Goal: Transaction & Acquisition: Purchase product/service

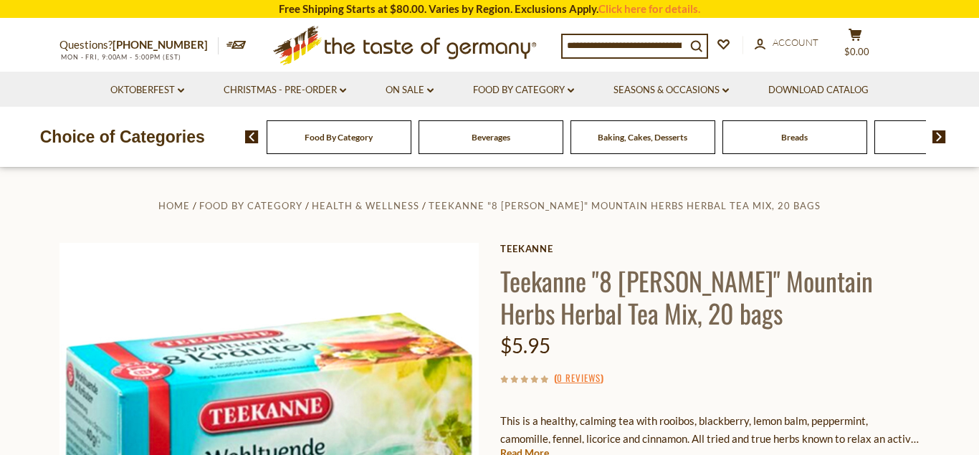
click at [933, 135] on img at bounding box center [939, 136] width 14 height 13
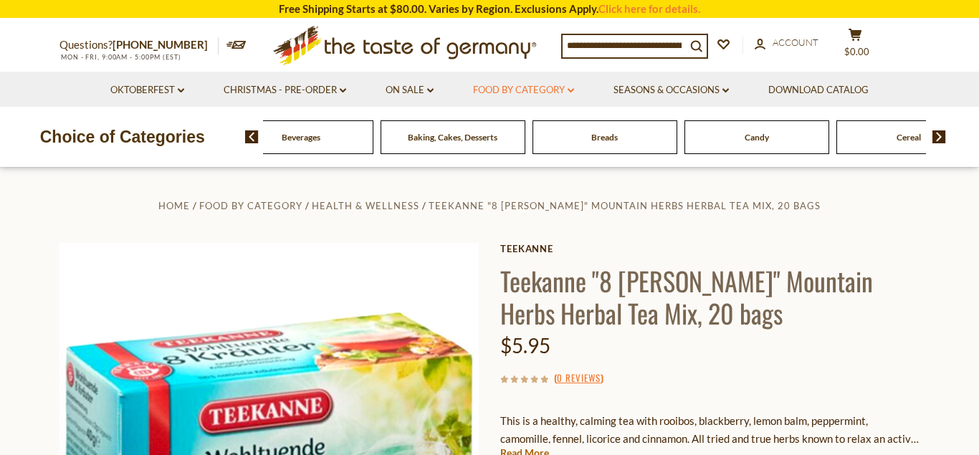
click at [572, 94] on link "Food By Category dropdown_arrow" at bounding box center [523, 90] width 101 height 16
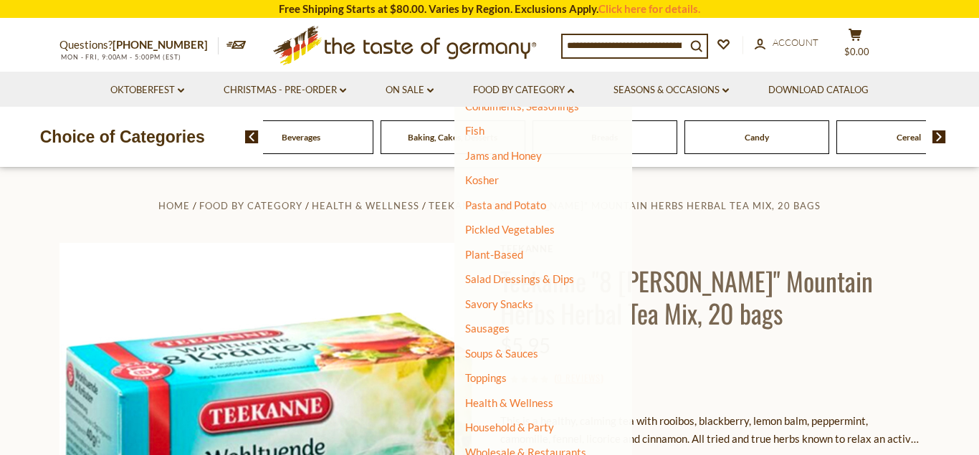
scroll to position [146, 0]
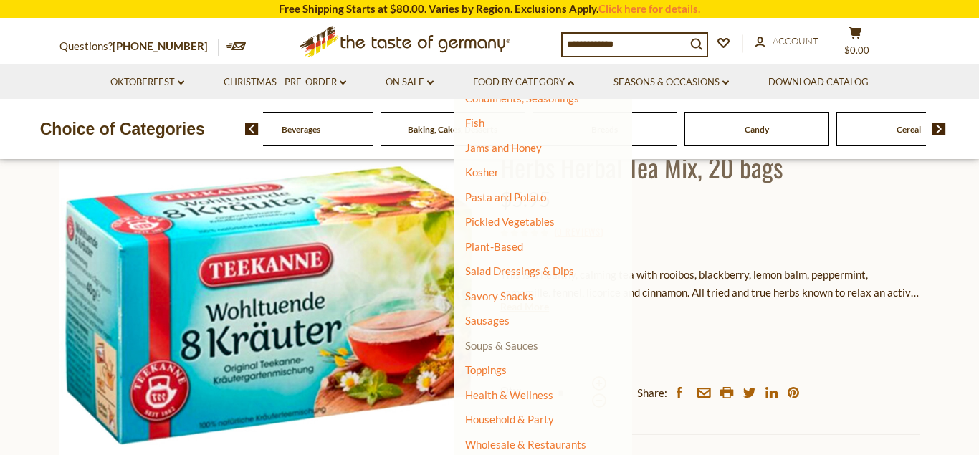
click at [508, 347] on link "Soups & Sauces" at bounding box center [501, 345] width 73 height 13
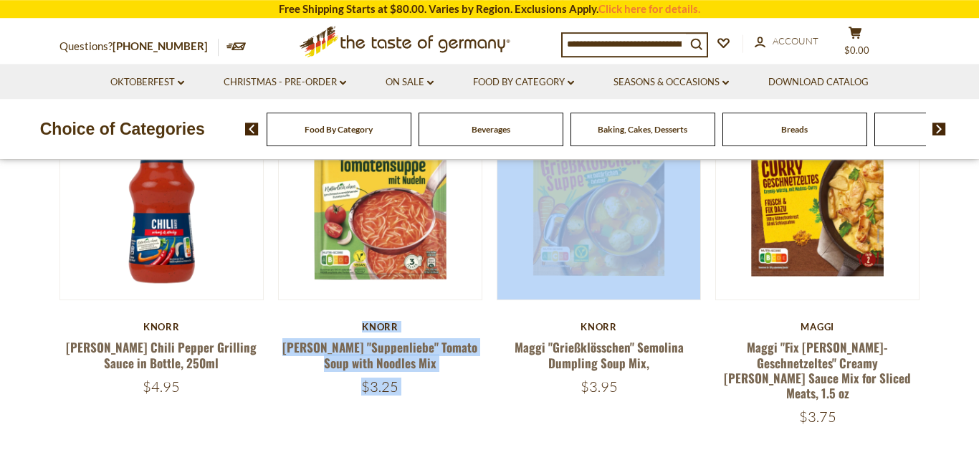
scroll to position [146, 0]
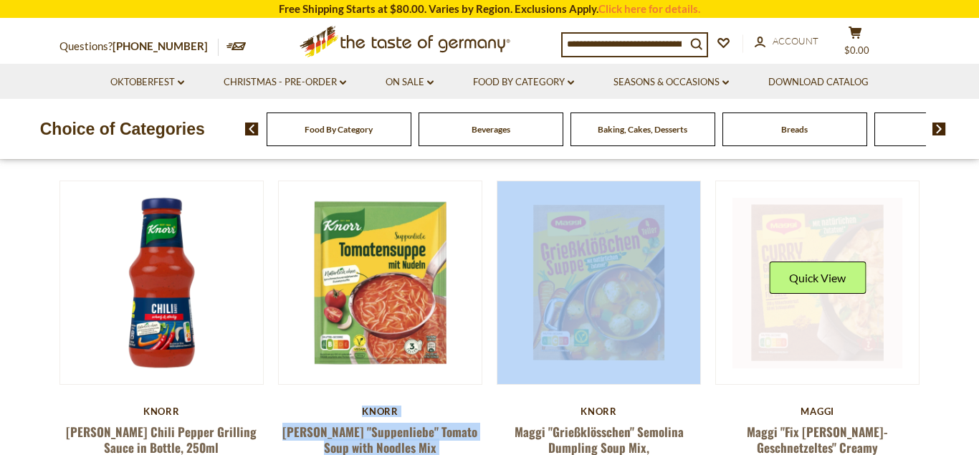
click at [910, 264] on img at bounding box center [817, 282] width 203 height 203
click at [774, 229] on link at bounding box center [817, 283] width 170 height 170
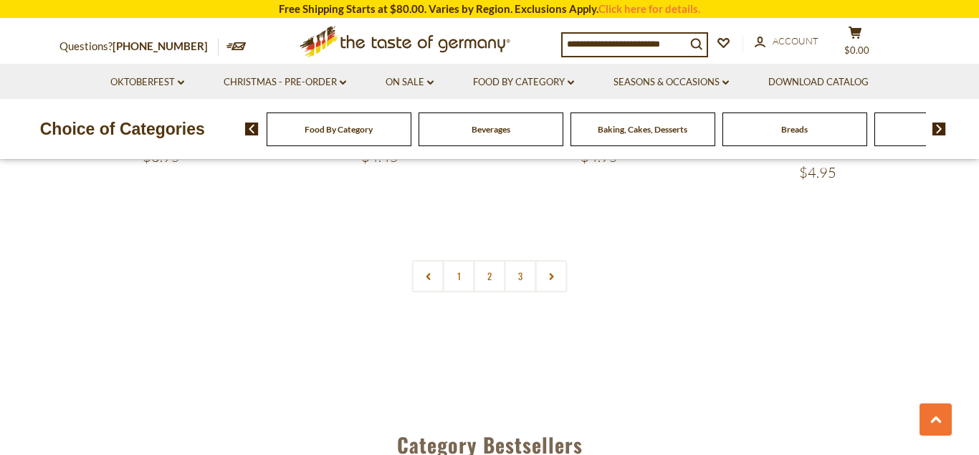
scroll to position [3215, 0]
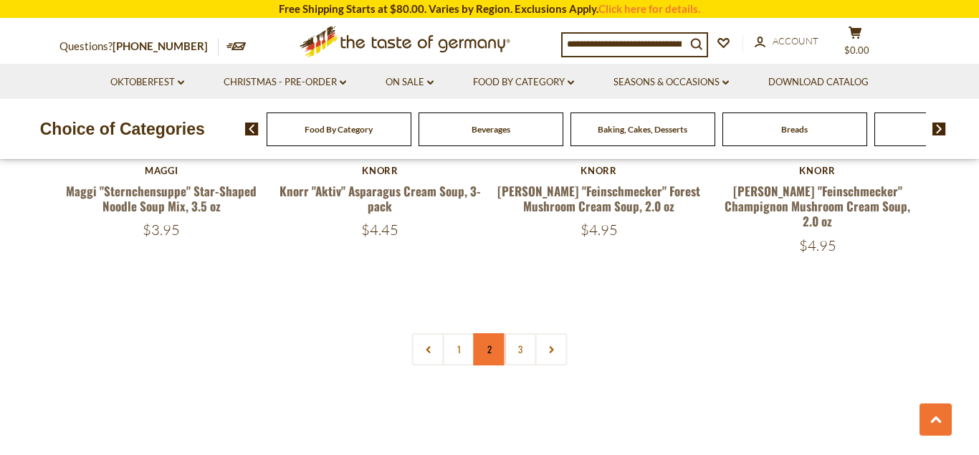
click at [493, 333] on link "2" at bounding box center [490, 349] width 32 height 32
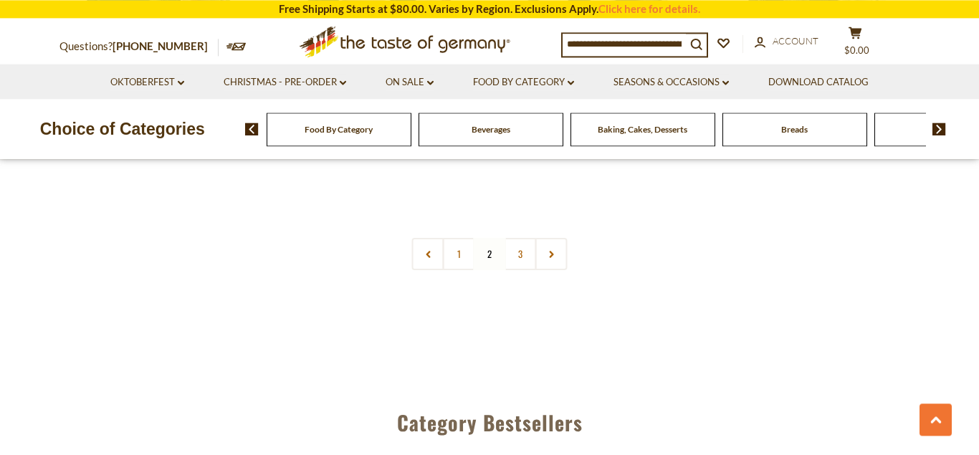
scroll to position [3288, 0]
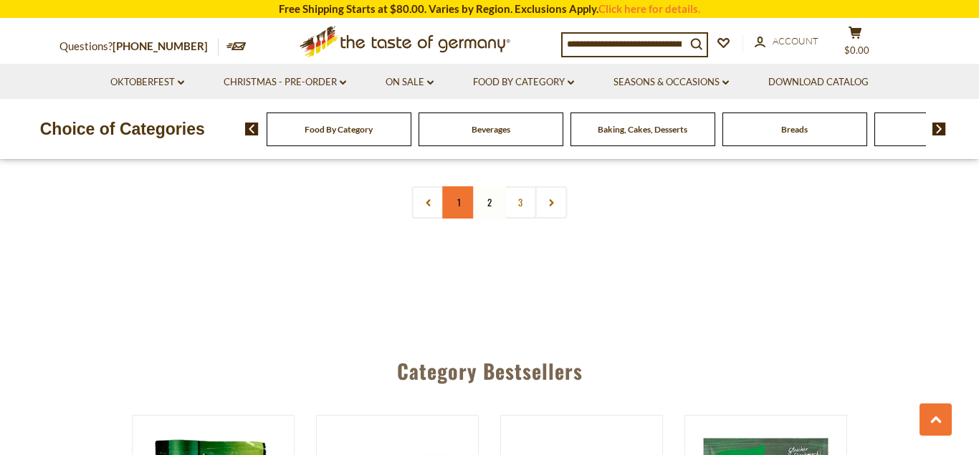
click at [454, 208] on link "1" at bounding box center [459, 202] width 32 height 32
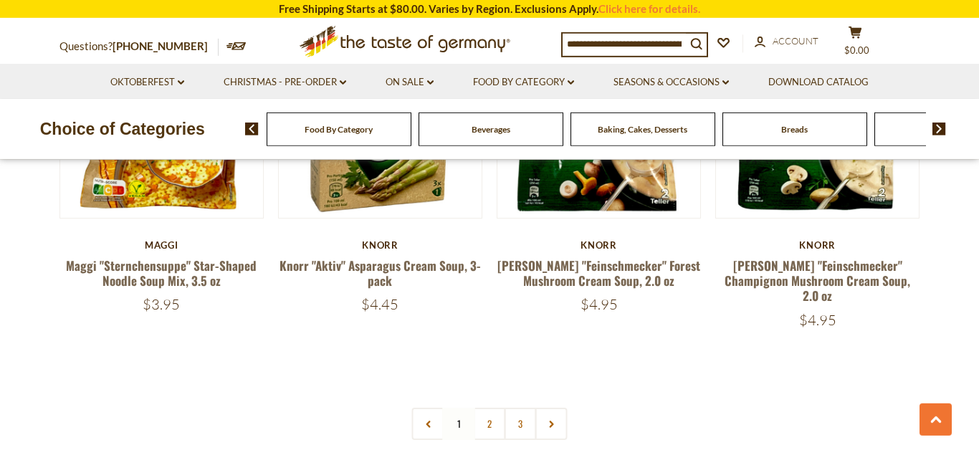
scroll to position [3142, 0]
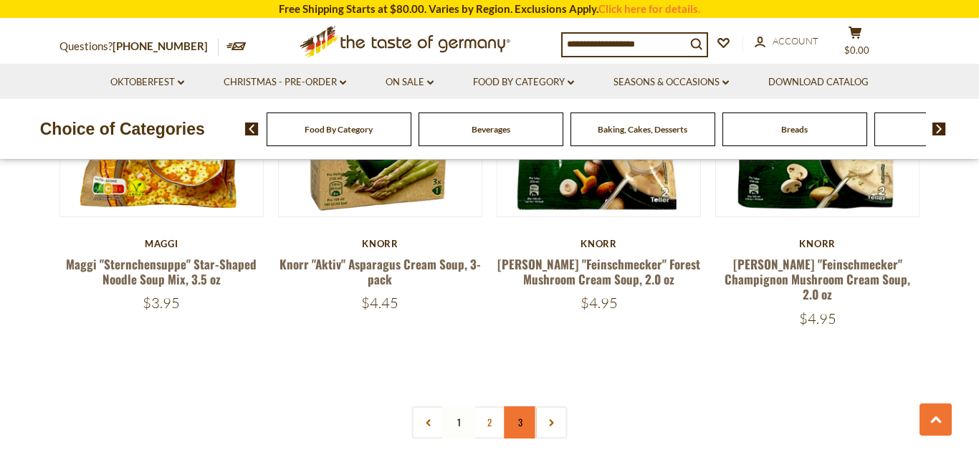
click at [531, 406] on link "3" at bounding box center [520, 422] width 32 height 32
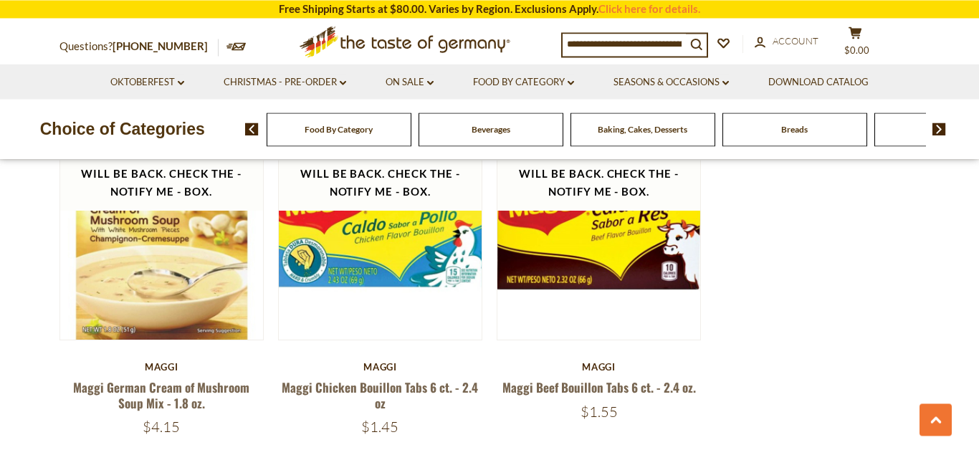
scroll to position [2014, 0]
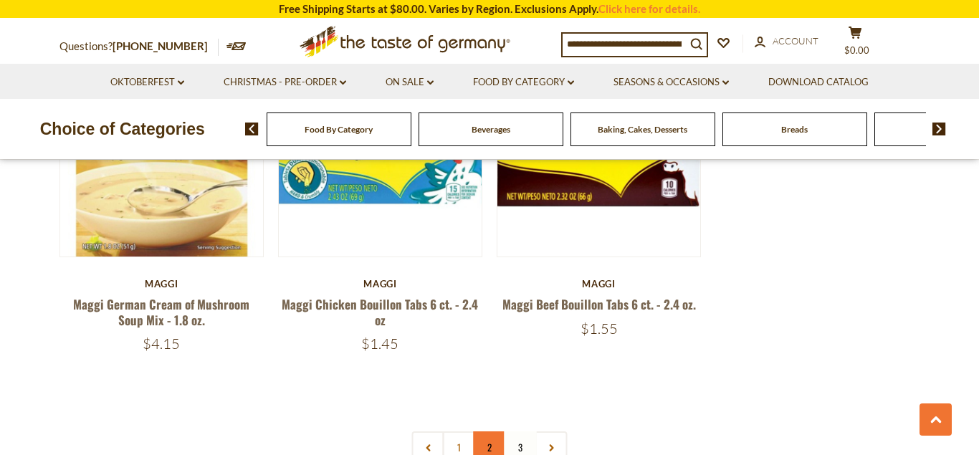
click at [487, 431] on link "2" at bounding box center [490, 447] width 32 height 32
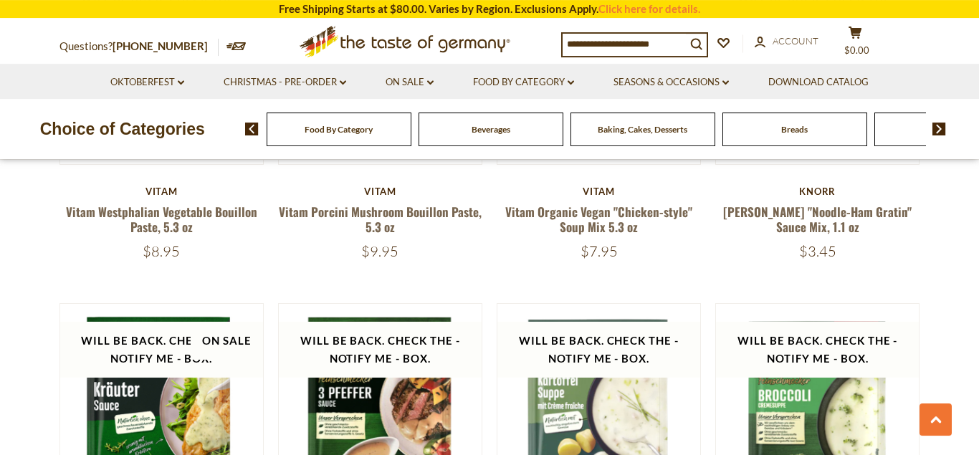
scroll to position [2484, 0]
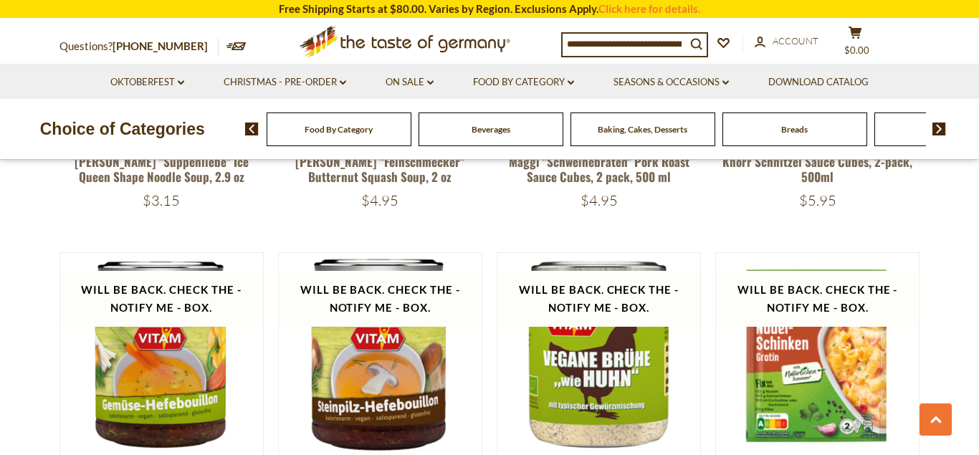
click at [620, 44] on input at bounding box center [623, 44] width 123 height 20
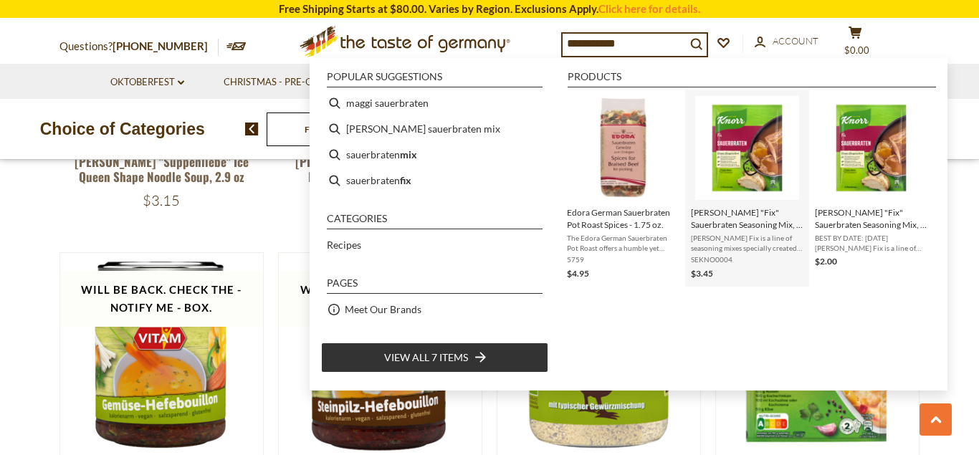
type input "**********"
click at [751, 229] on span "Knorr "Fix" Sauerbraten Seasoning Mix, 1 oz" at bounding box center [747, 218] width 112 height 24
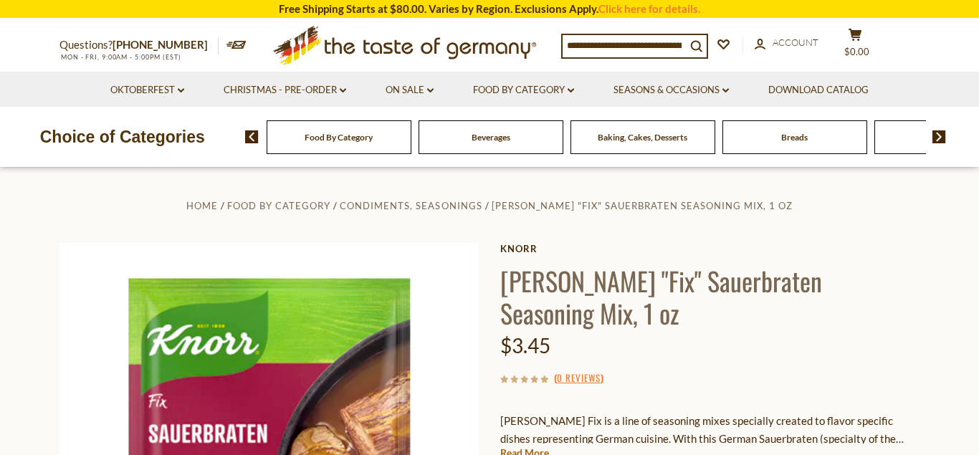
click at [531, 446] on link "Read More" at bounding box center [524, 453] width 49 height 14
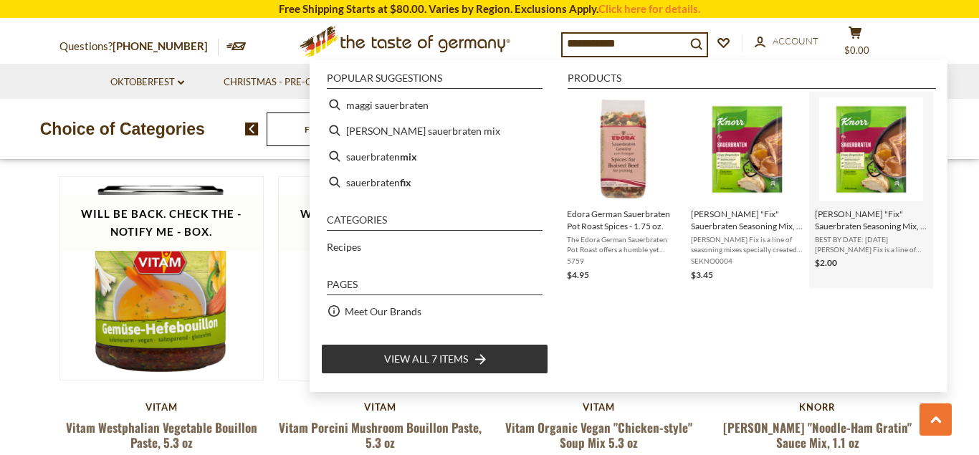
scroll to position [2631, 0]
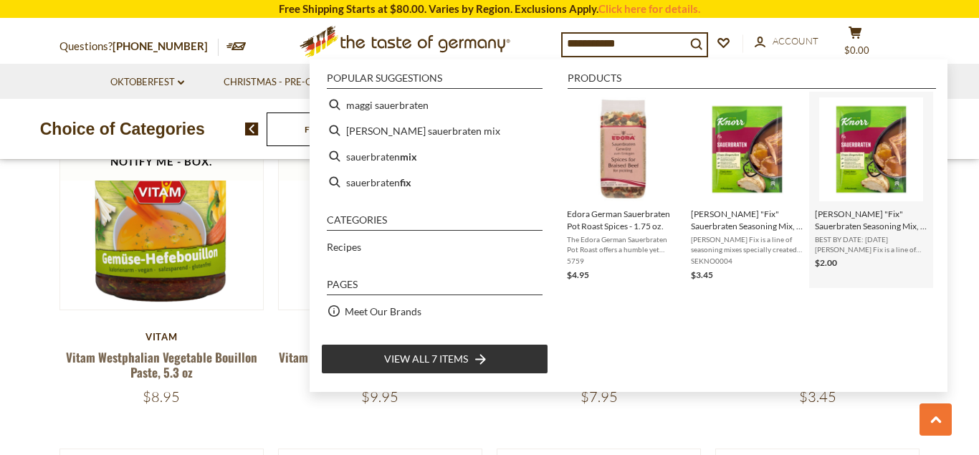
type input "**********"
click at [860, 239] on span "BEST BY DATE: JULY 2025 Knorr Fix is a line of seasoning mixes specially create…" at bounding box center [871, 244] width 112 height 20
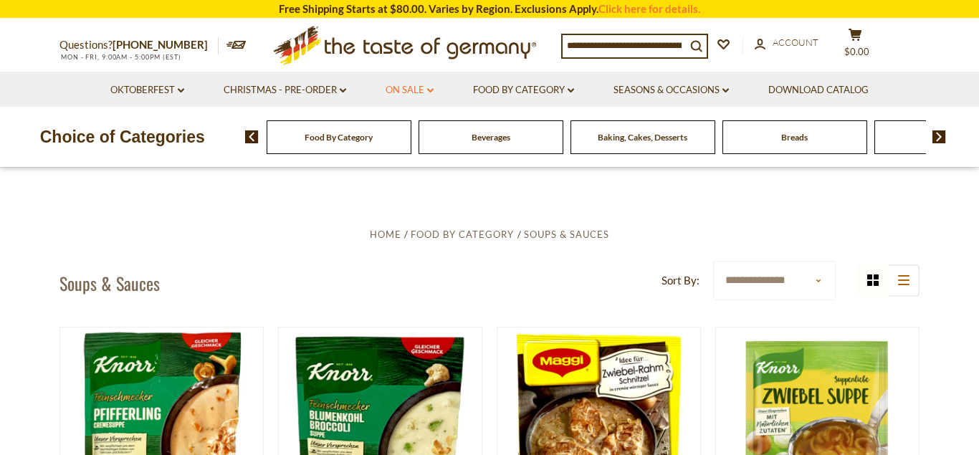
click at [432, 88] on link "On Sale dropdown_arrow" at bounding box center [409, 90] width 48 height 16
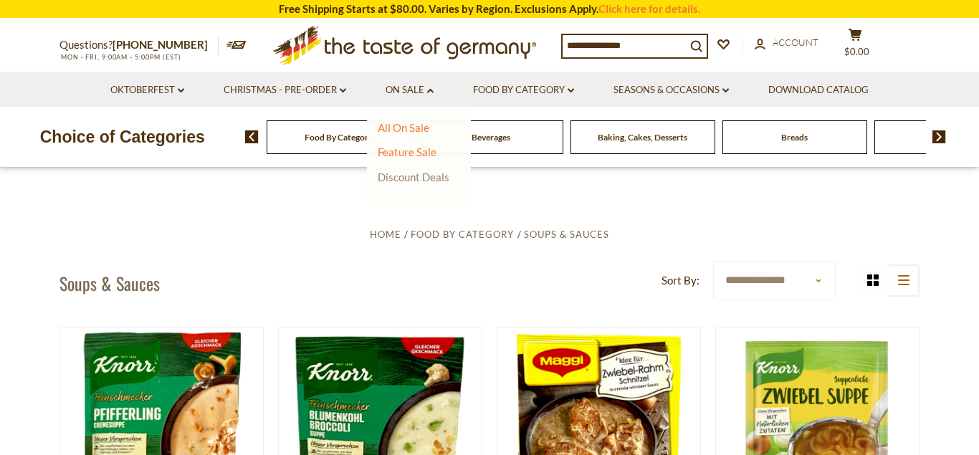
click at [405, 178] on link "Discount Deals" at bounding box center [414, 177] width 72 height 20
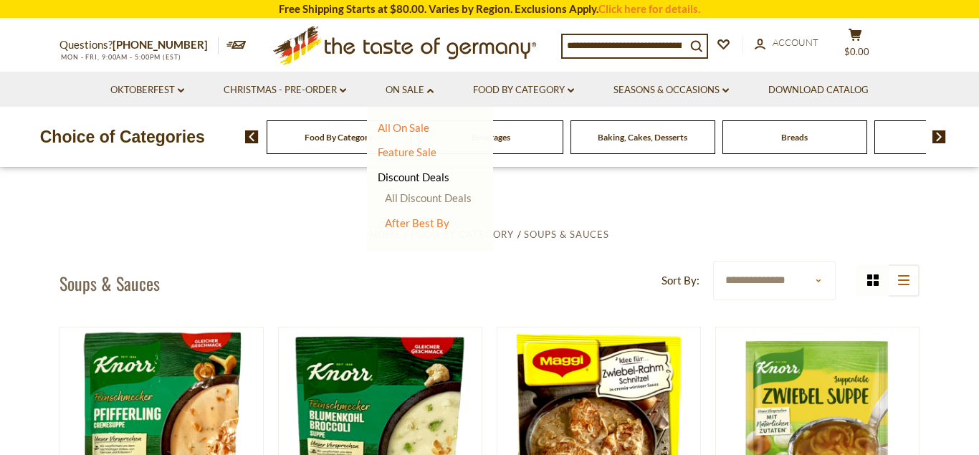
click at [421, 204] on link "All Discount Deals" at bounding box center [428, 197] width 87 height 13
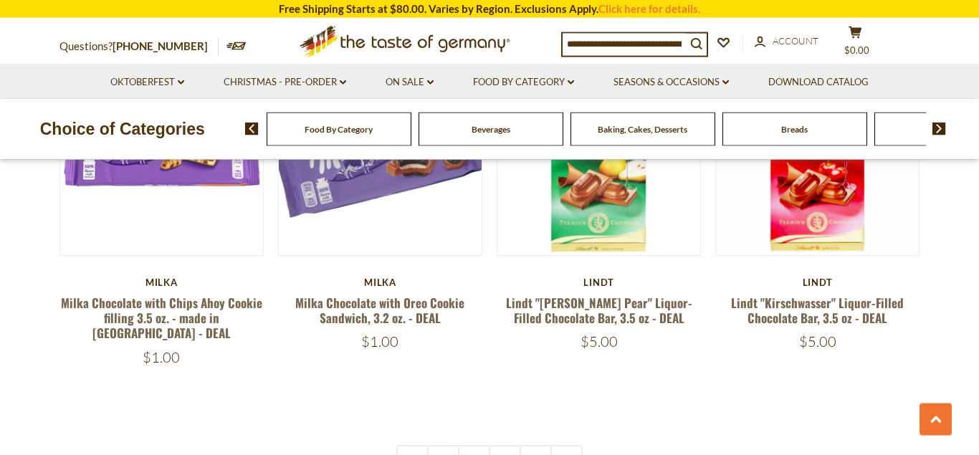
scroll to position [3215, 0]
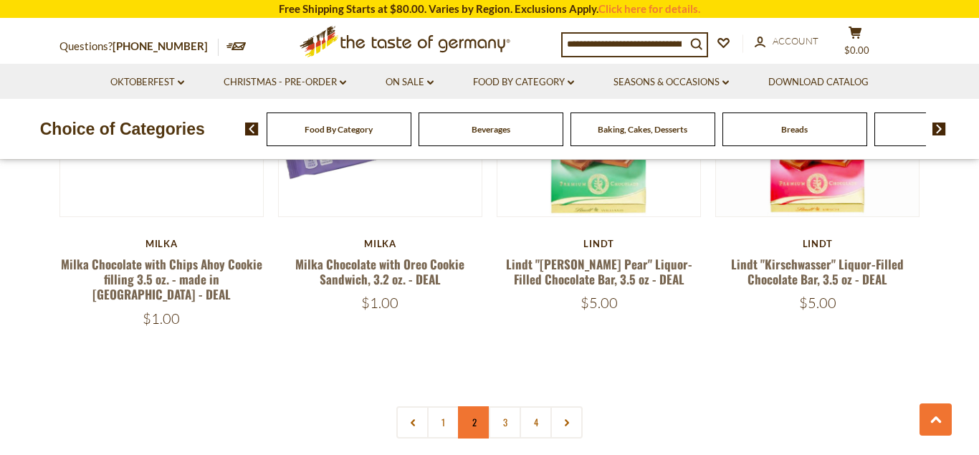
click at [474, 406] on link "2" at bounding box center [474, 422] width 32 height 32
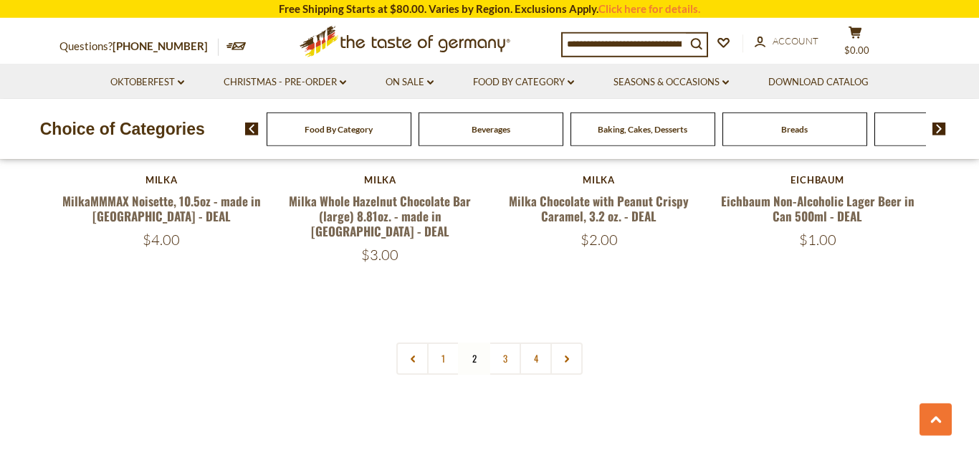
scroll to position [3403, 0]
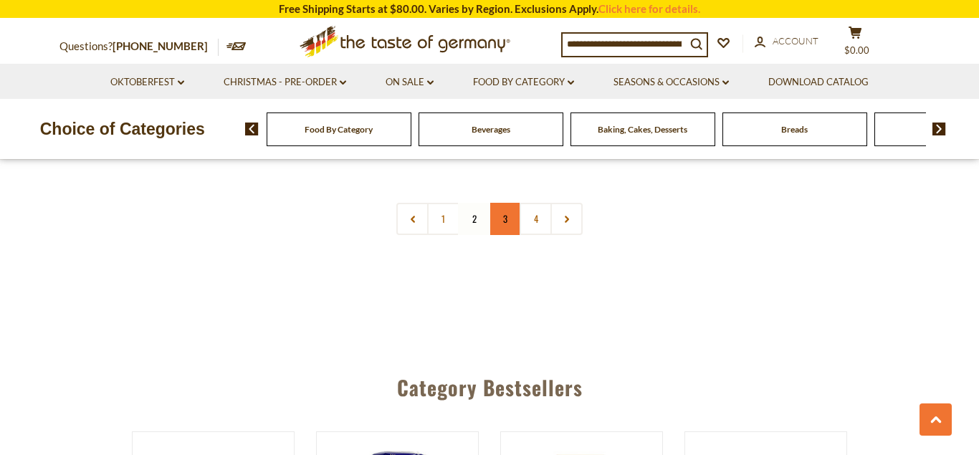
click at [506, 203] on link "3" at bounding box center [505, 219] width 32 height 32
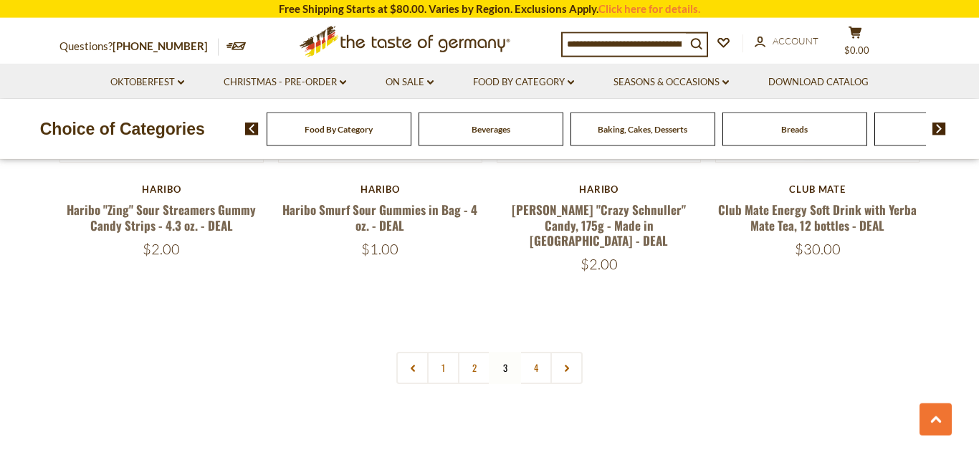
scroll to position [3330, 0]
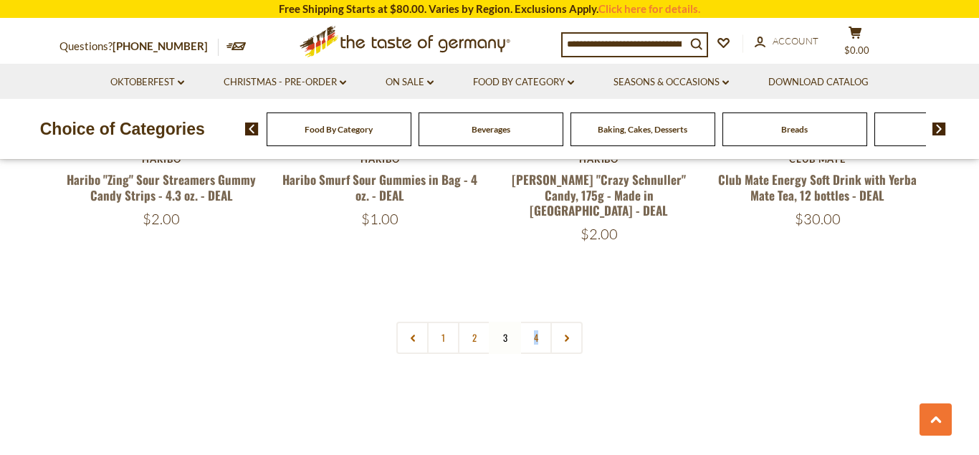
drag, startPoint x: 535, startPoint y: 295, endPoint x: 543, endPoint y: 285, distance: 12.8
click at [534, 322] on link "4" at bounding box center [535, 338] width 32 height 32
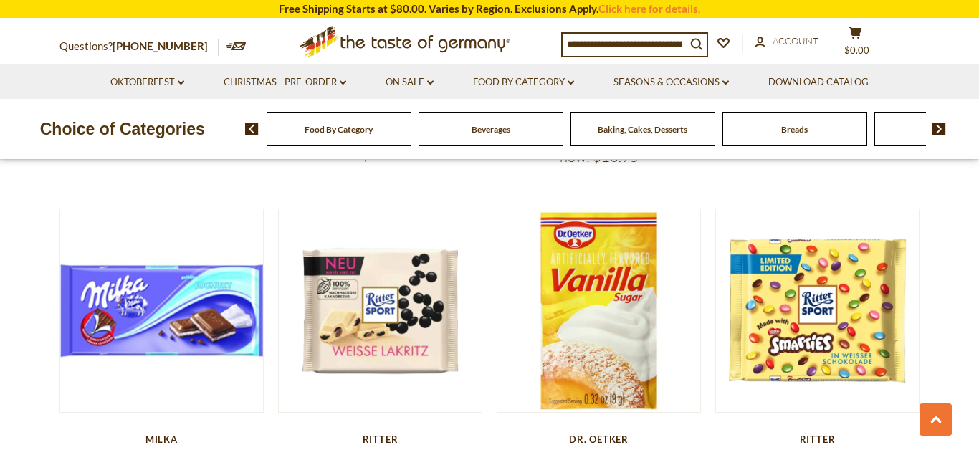
scroll to position [699, 0]
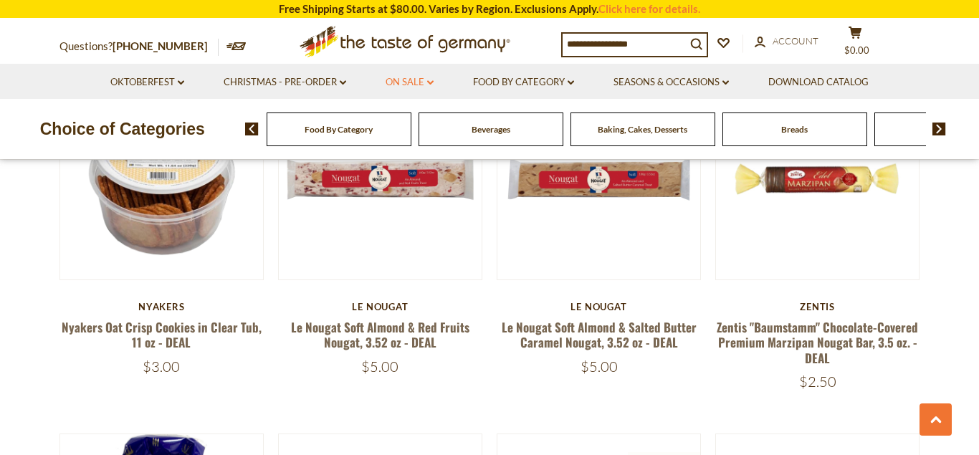
click at [433, 86] on link "On Sale dropdown_arrow" at bounding box center [409, 83] width 48 height 16
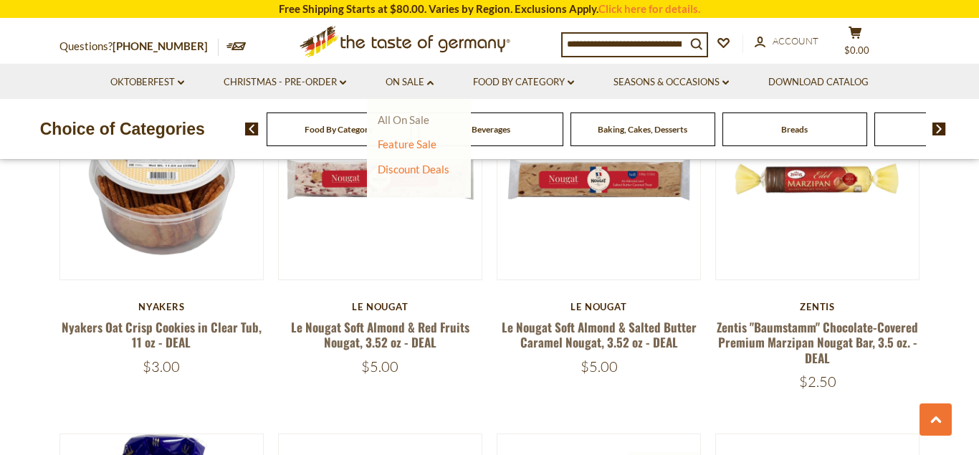
click at [420, 115] on link "All On Sale" at bounding box center [404, 119] width 52 height 13
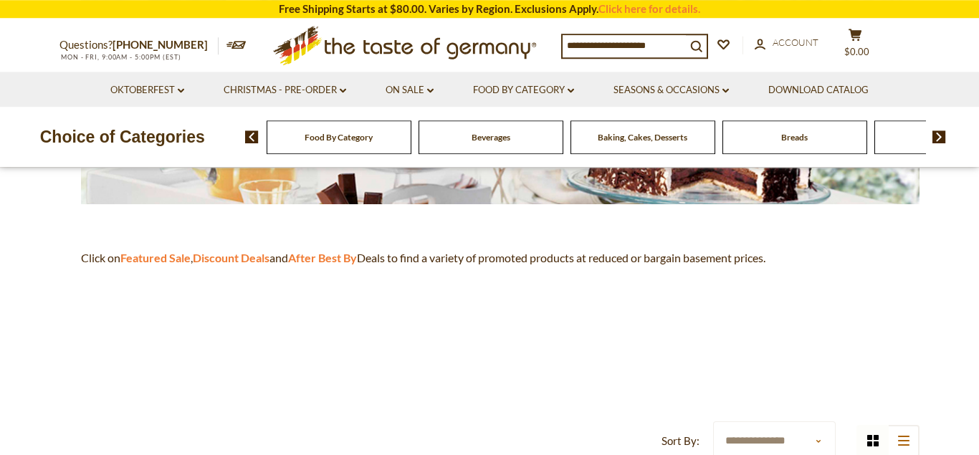
scroll to position [365, 0]
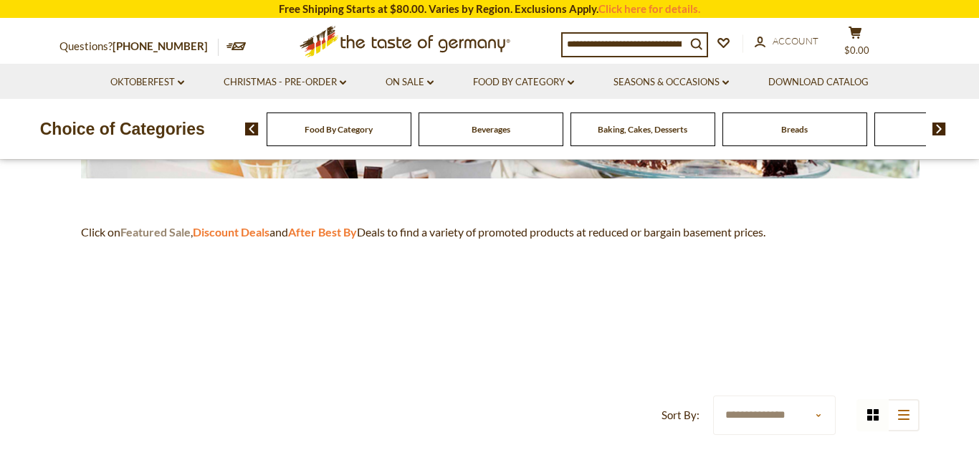
click at [150, 231] on strong "Featured Sale" at bounding box center [155, 232] width 70 height 14
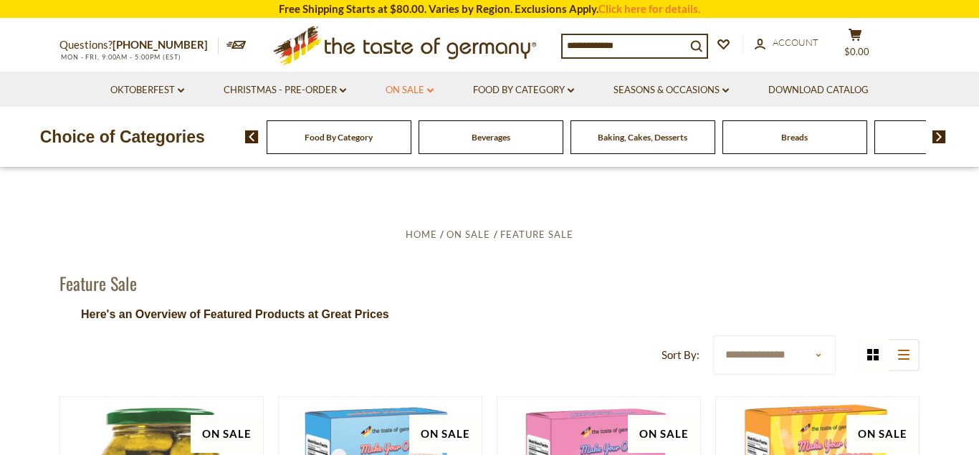
click at [431, 92] on icon at bounding box center [430, 90] width 6 height 4
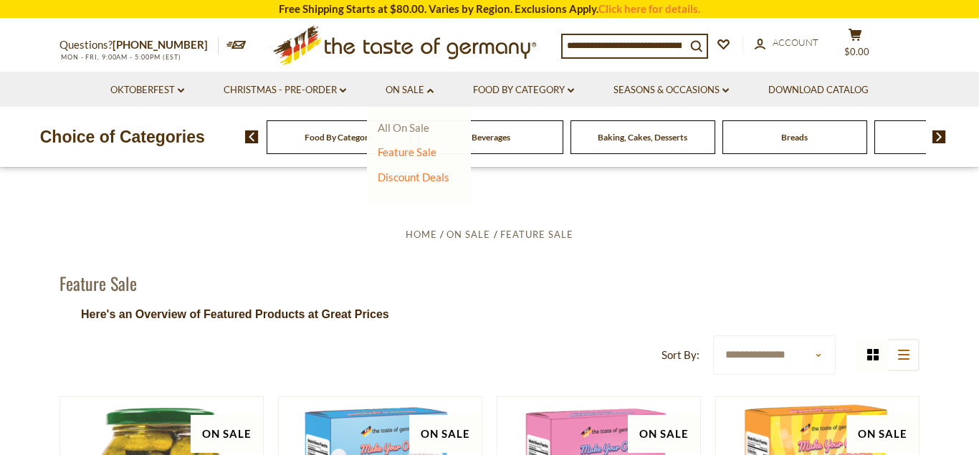
click at [392, 127] on link "All On Sale" at bounding box center [404, 127] width 52 height 13
